Goal: Find specific page/section: Find specific page/section

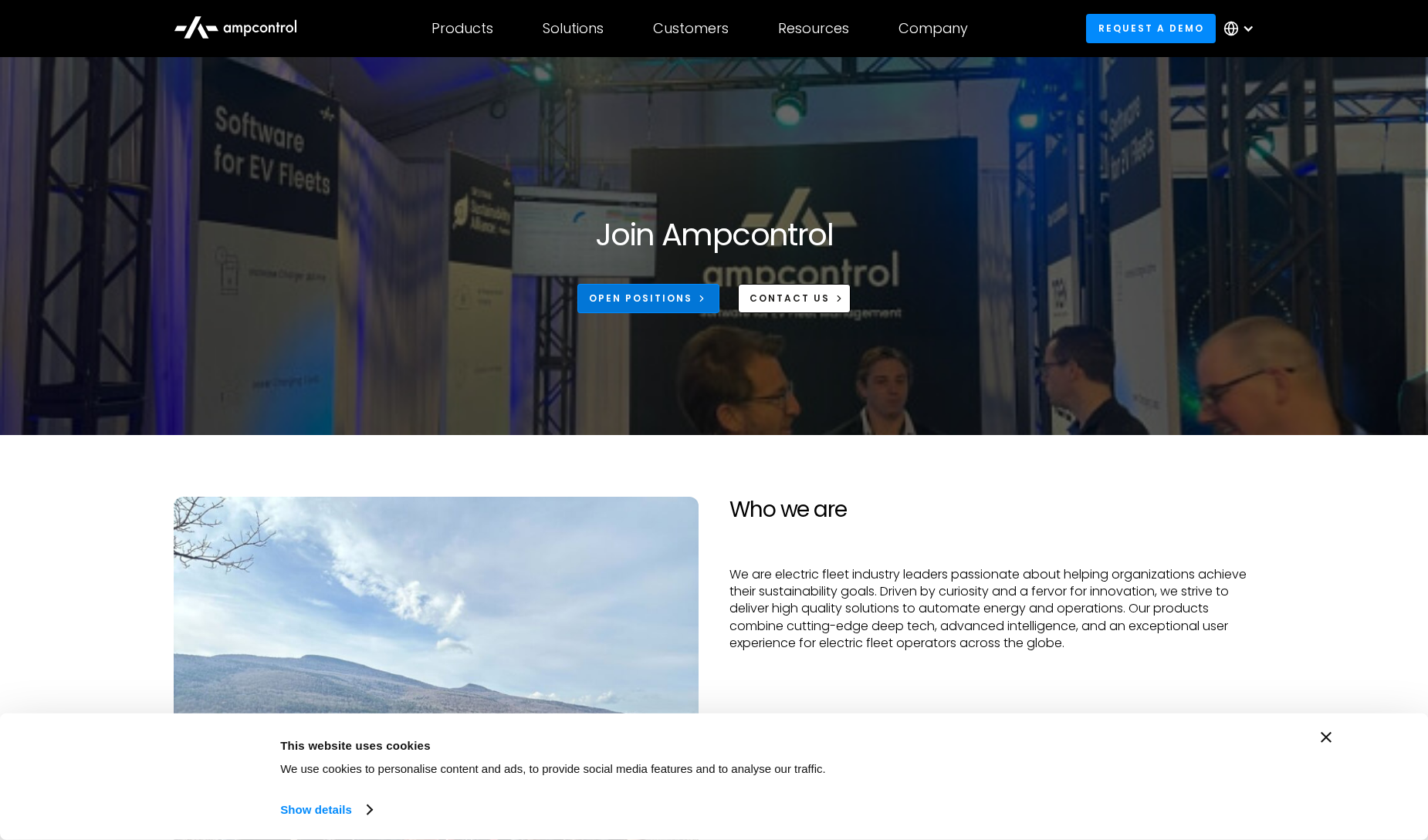
click at [693, 306] on link "Open Positions" at bounding box center [648, 298] width 142 height 29
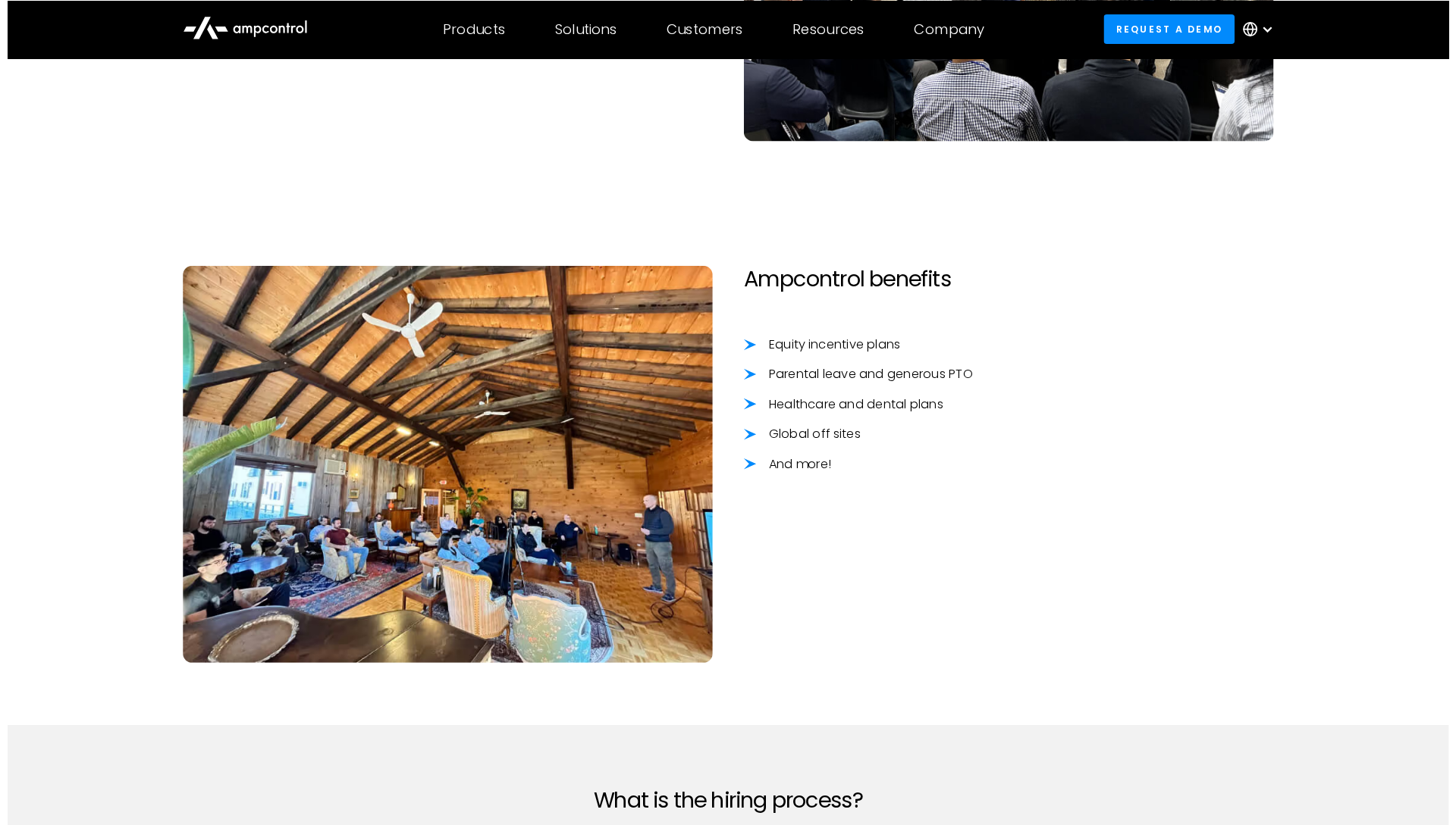
scroll to position [1243, 0]
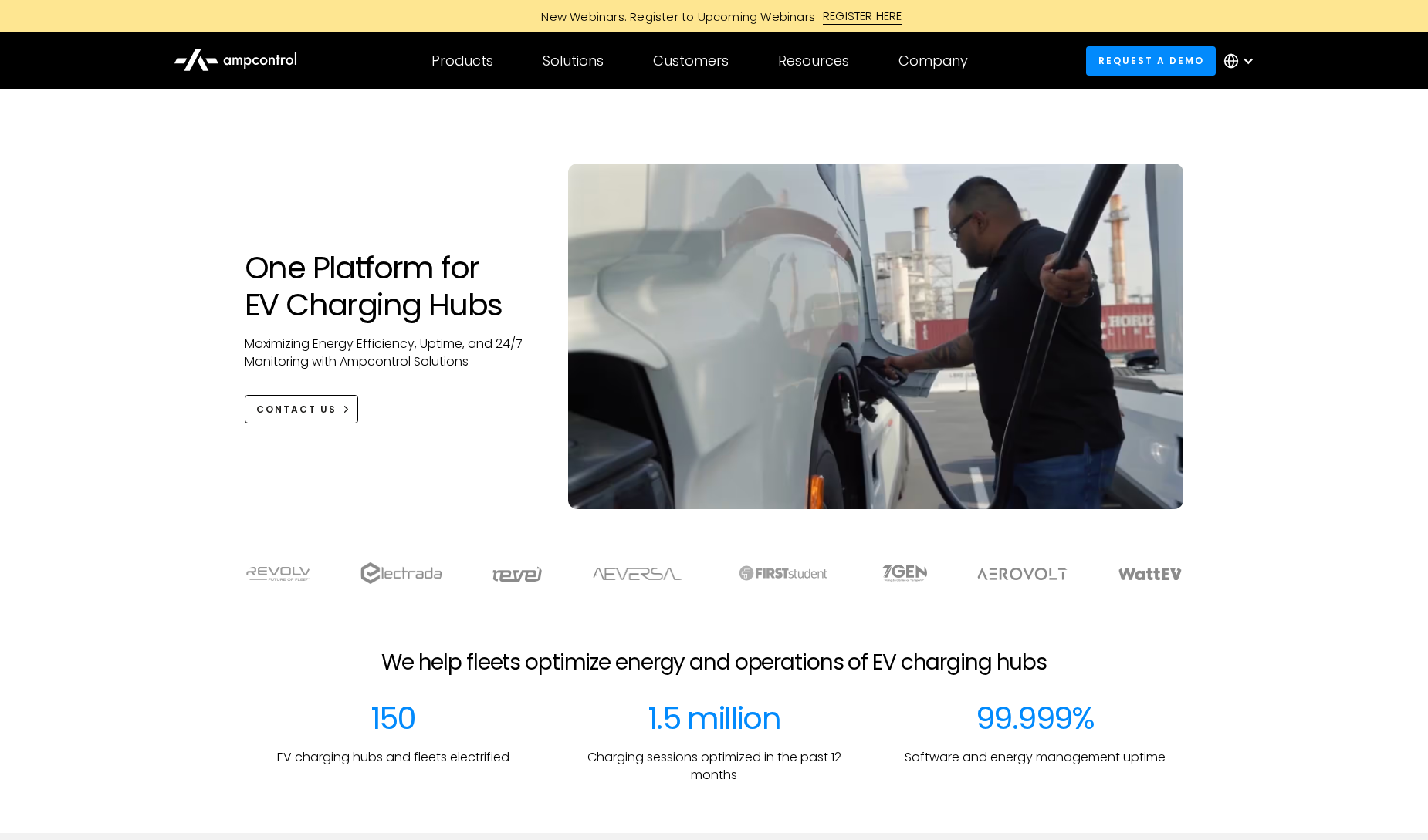
click at [493, 66] on div "Products" at bounding box center [462, 61] width 62 height 17
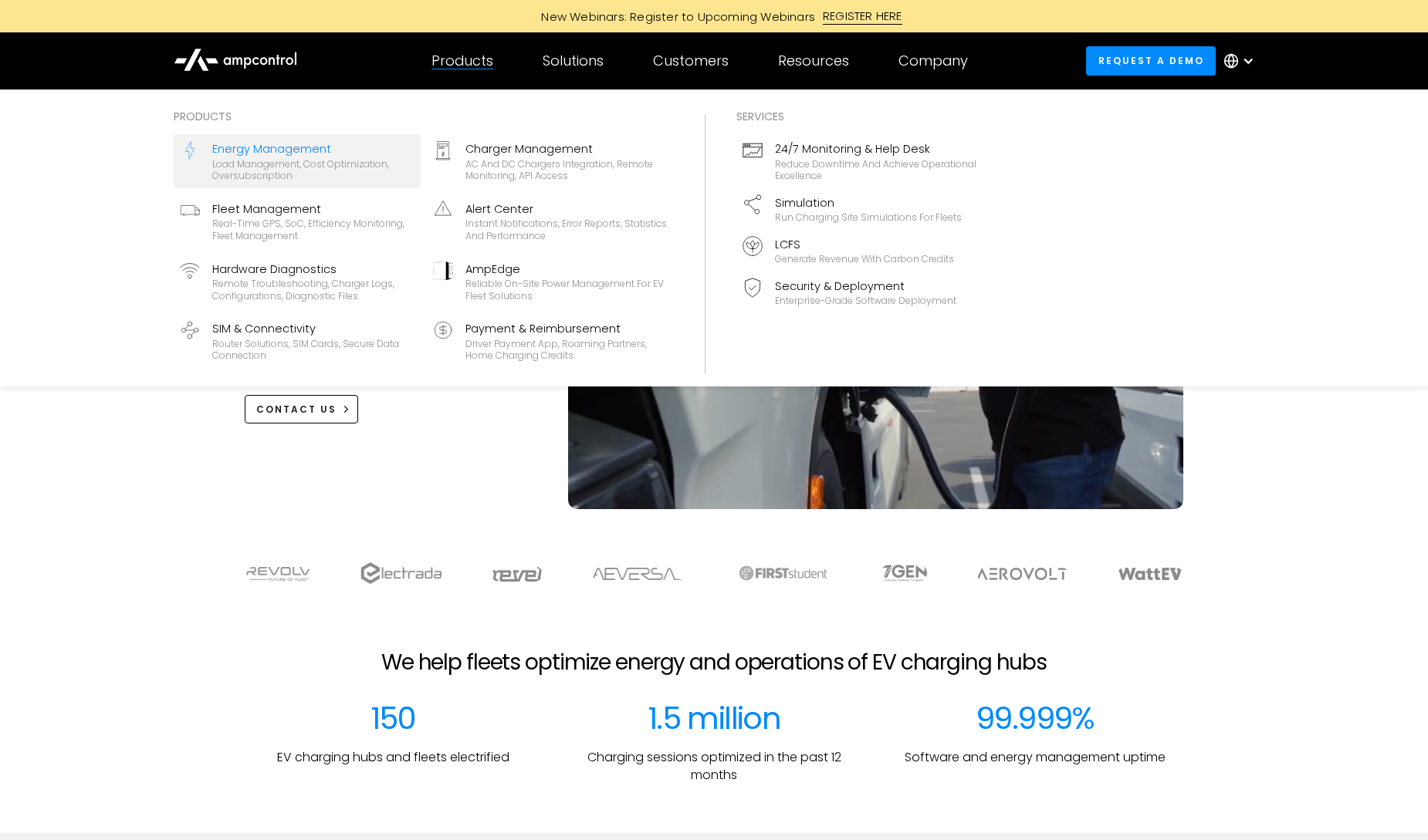
click at [357, 173] on div "Load management, cost optimization, oversubscription" at bounding box center [313, 171] width 203 height 24
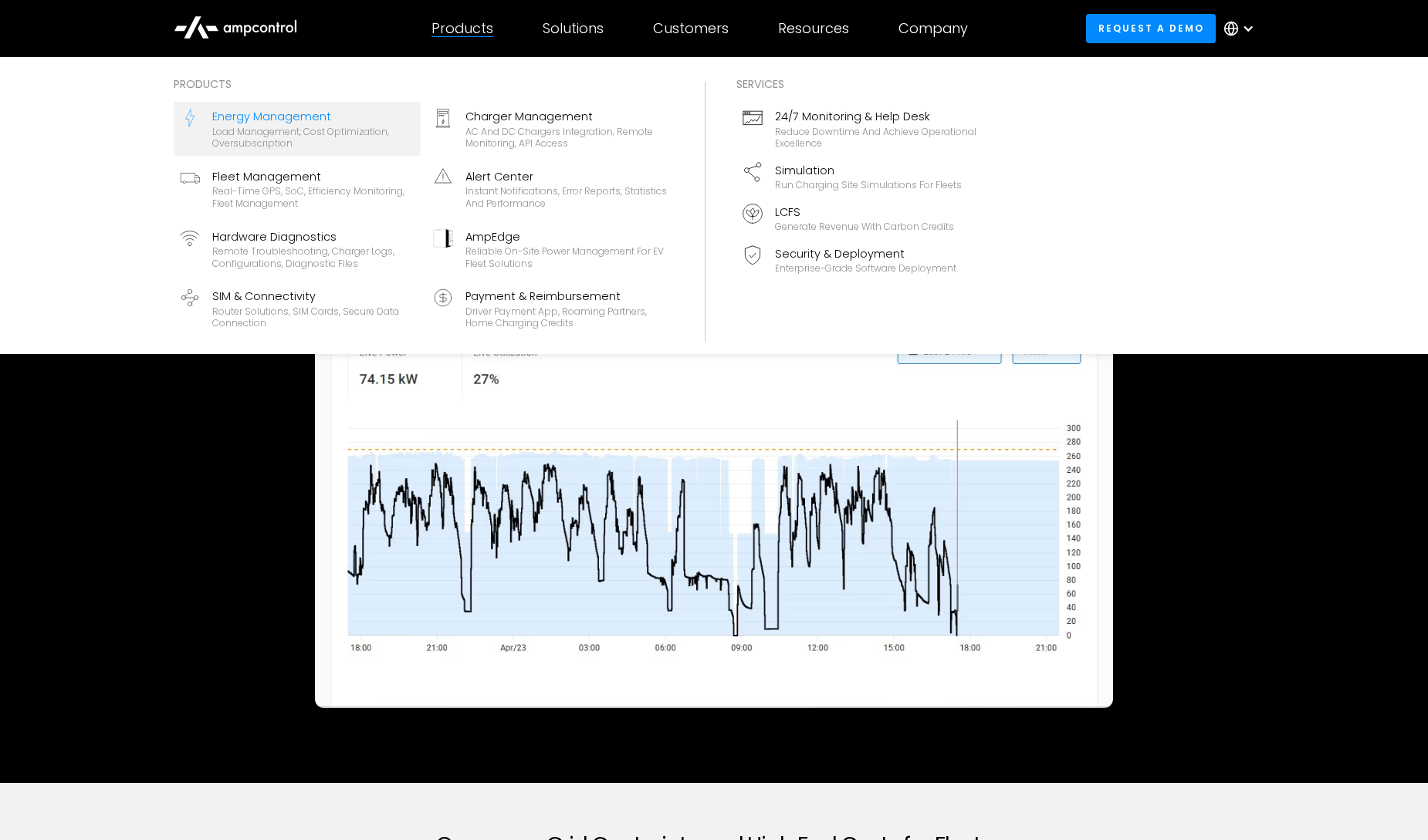
click at [320, 114] on div "Energy Management" at bounding box center [313, 117] width 203 height 17
